Goal: Information Seeking & Learning: Learn about a topic

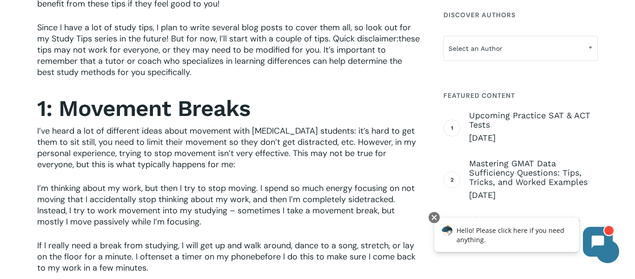
scroll to position [483, 0]
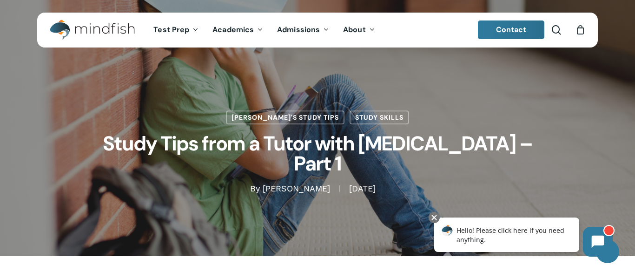
click at [237, 250] on div "Jamie's Study Tips Study Skills Study Tips from a Tutor with ADHD – Part 1 By J…" at bounding box center [317, 128] width 561 height 256
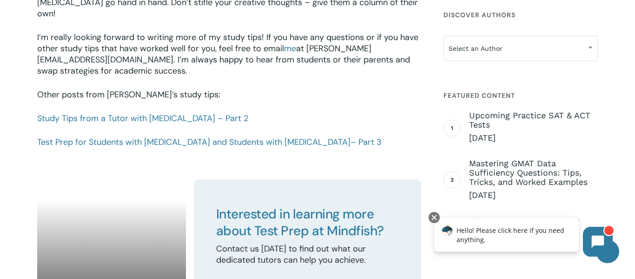
scroll to position [1390, 0]
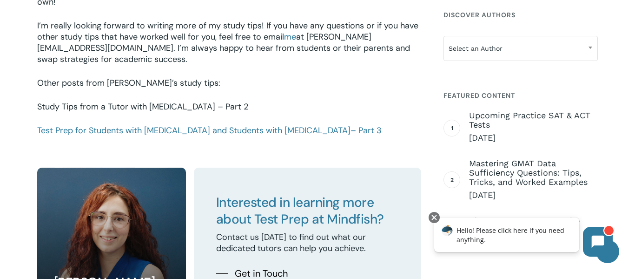
click at [117, 101] on link "Study Tips from a Tutor with [MEDICAL_DATA] – Part 2" at bounding box center [142, 106] width 211 height 11
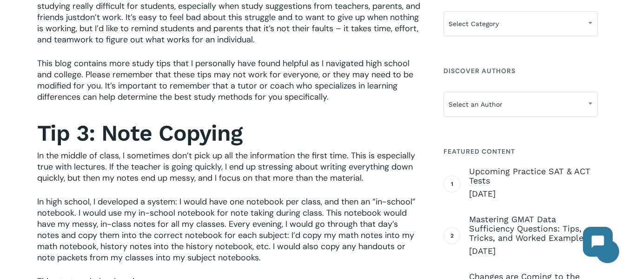
scroll to position [327, 0]
